Goal: Navigation & Orientation: Find specific page/section

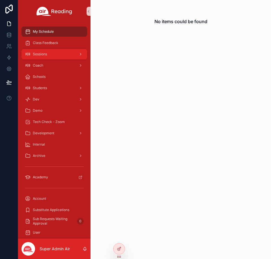
click at [53, 56] on div "Sessions" at bounding box center [54, 54] width 59 height 9
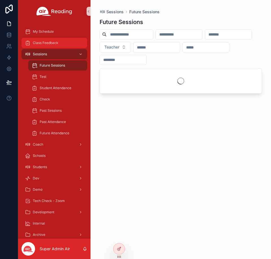
click at [55, 42] on span "Class Feedback" at bounding box center [45, 43] width 25 height 5
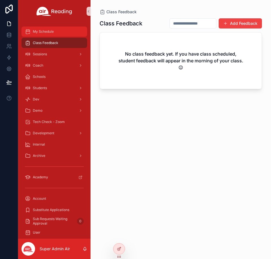
click at [57, 29] on div "My Schedule" at bounding box center [54, 31] width 59 height 9
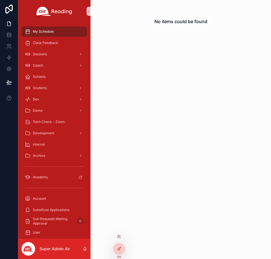
click at [116, 240] on div at bounding box center [118, 236] width 9 height 9
click at [119, 238] on icon at bounding box center [118, 238] width 2 height 1
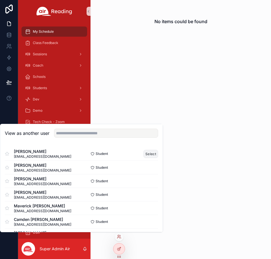
click at [145, 154] on button "Select" at bounding box center [150, 154] width 15 height 8
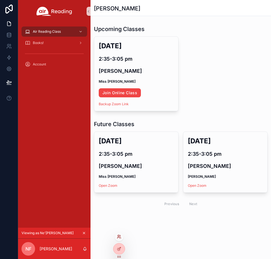
click at [120, 238] on icon at bounding box center [120, 238] width 1 height 1
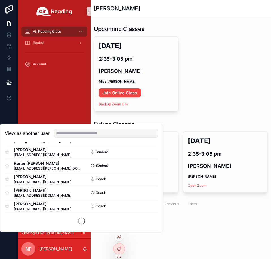
scroll to position [342, 0]
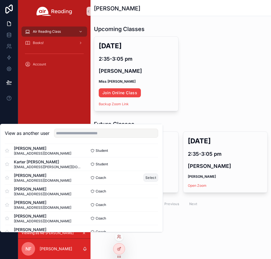
click at [147, 180] on button "Select" at bounding box center [150, 178] width 15 height 8
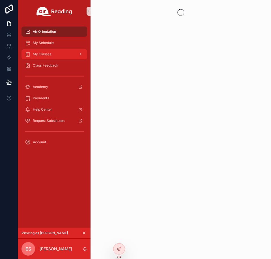
click at [53, 52] on div "My Classes" at bounding box center [54, 54] width 59 height 9
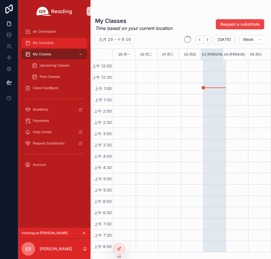
click at [54, 44] on span "My Schedule" at bounding box center [43, 43] width 21 height 5
